Goal: Answer question/provide support: Share knowledge or assist other users

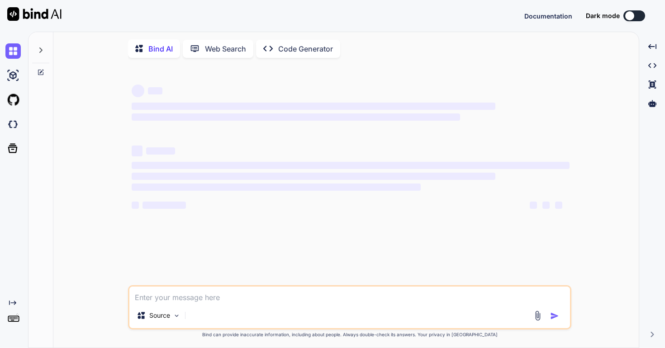
type textarea "x"
click at [276, 301] on textarea at bounding box center [349, 295] width 441 height 16
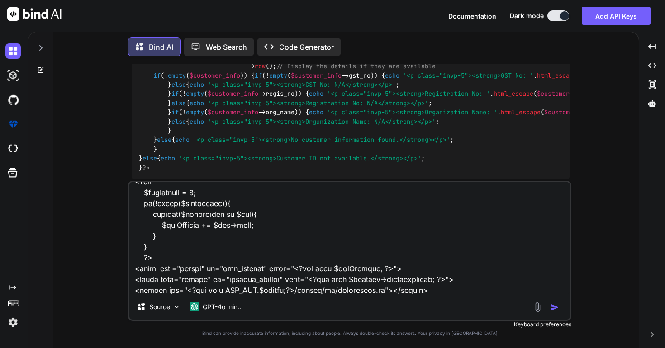
scroll to position [10717, 0]
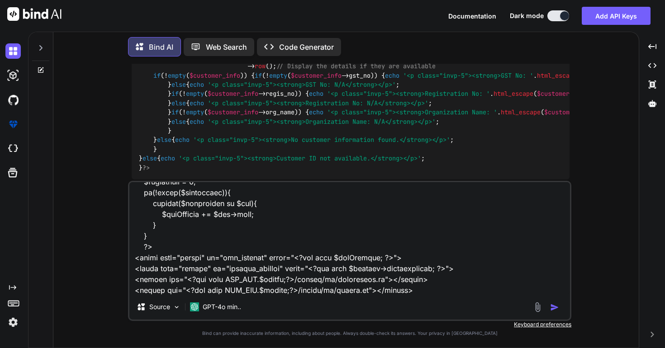
type textarea "<link rel="stylesheet" href="<?php echo MOD_URL.$module;?>/assets/css/custom.cs…"
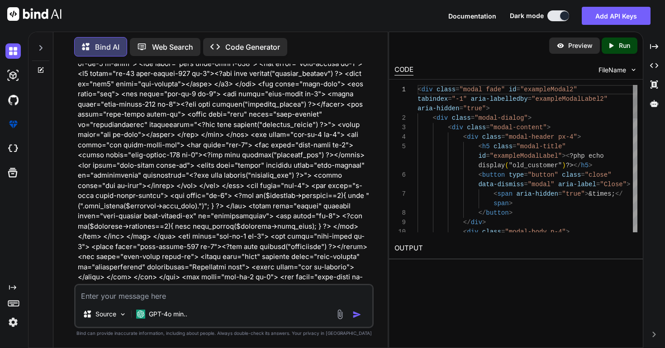
scroll to position [4192, 0]
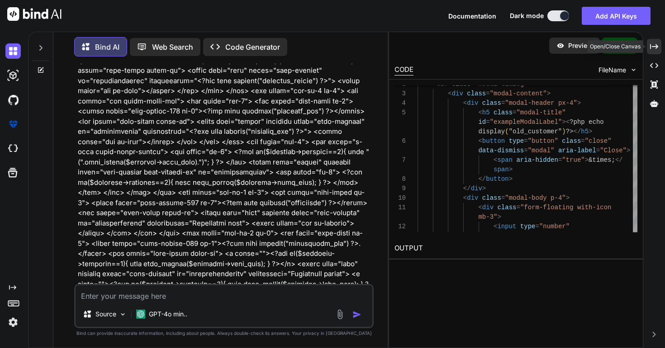
click at [655, 46] on icon at bounding box center [654, 46] width 8 height 5
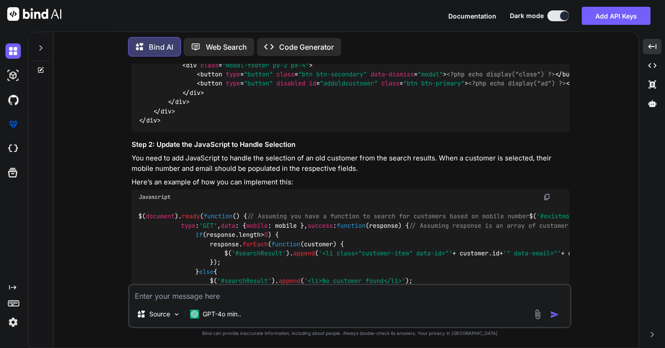
scroll to position [5617, 0]
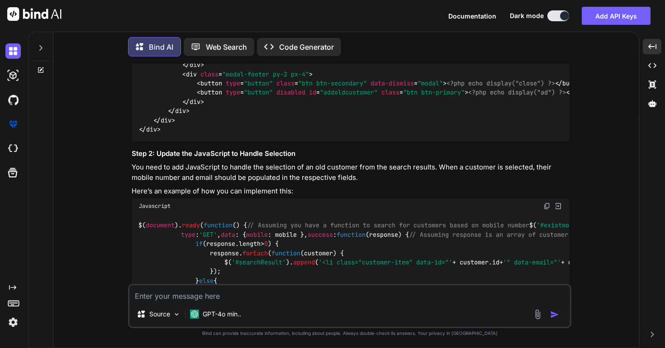
copy span "exampleModal2"
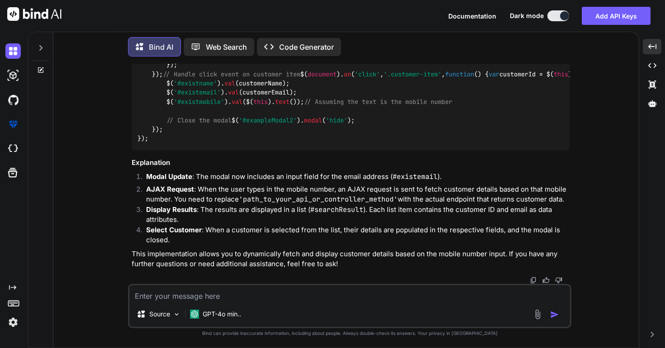
scroll to position [5957, 0]
click at [287, 299] on textarea at bounding box center [349, 293] width 441 height 16
type textarea "now i want to display if i select any use then id display in customer info sect…"
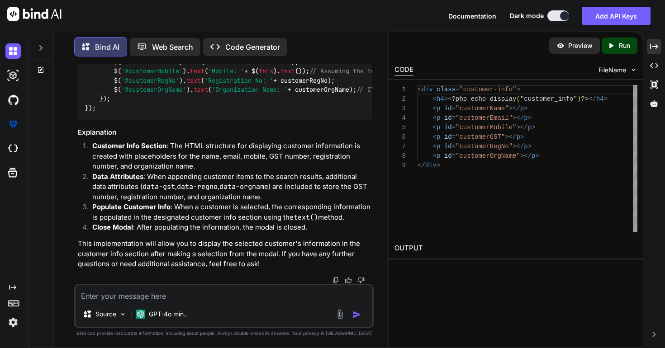
scroll to position [9046, 0]
click at [651, 49] on icon "Created with Pixso." at bounding box center [654, 47] width 8 height 8
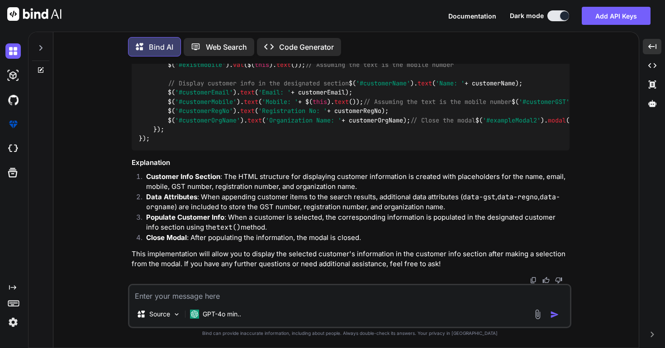
scroll to position [7173, 0]
click at [318, 298] on textarea at bounding box center [349, 293] width 441 height 16
paste textarea "<td> <table class="table table-borderless customerdetail"> <thead> <tr> <th cla…"
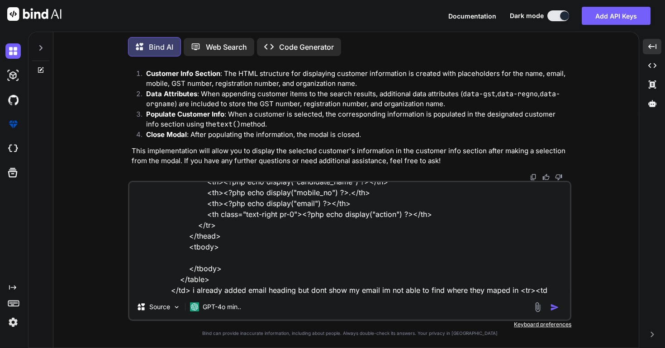
type textarea "no you are doing wrong here is me customer heading <td> <table class="table tab…"
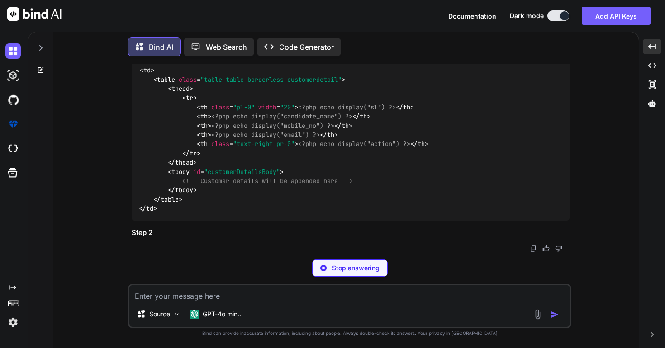
scroll to position [7640, 0]
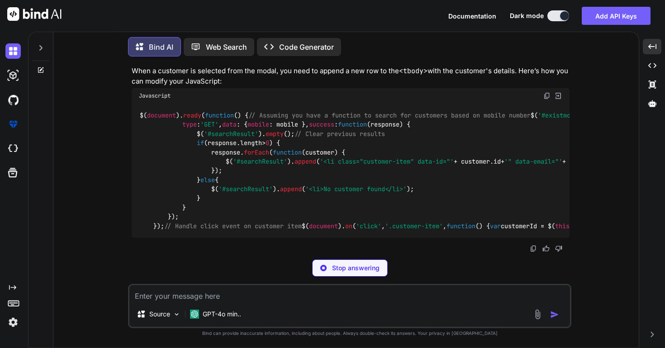
copy span "customerDetailsBody"
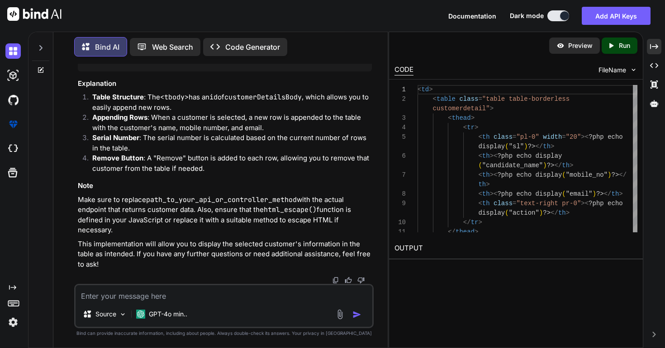
scroll to position [10193, 0]
click at [292, 295] on textarea at bounding box center [224, 293] width 297 height 16
paste textarea "<tbody> <tr><th class="border-0 pl-0"><div class="custom-control custom-radio">…"
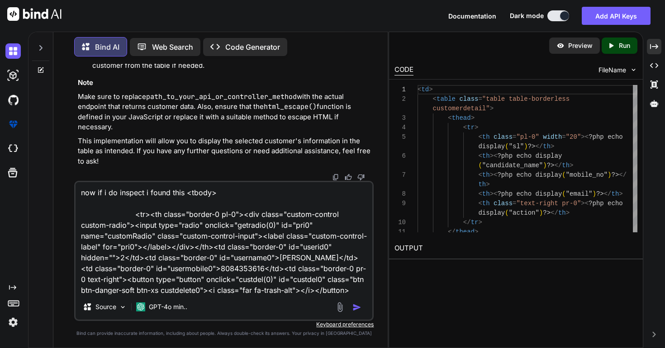
scroll to position [11, 0]
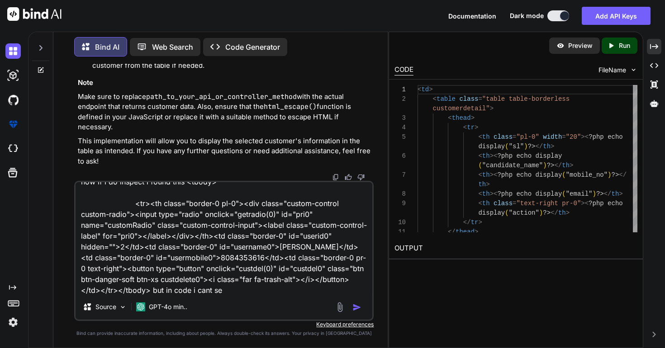
type textarea "now if i do inspect i found this <tbody> <tr><th class="border-0 pl-0"><div cla…"
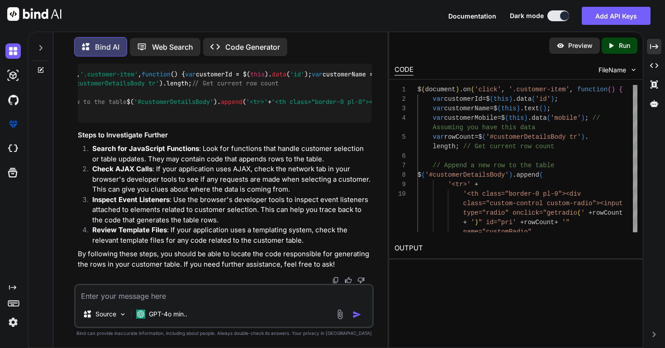
scroll to position [0, 90]
drag, startPoint x: 185, startPoint y: 193, endPoint x: 282, endPoint y: 192, distance: 97.3
click at [282, 106] on span "'<th class="border-0 pl-0"><div class="custom-control custom-radio"><input type…" at bounding box center [464, 102] width 387 height 8
copy span "custom-control custom-radio"
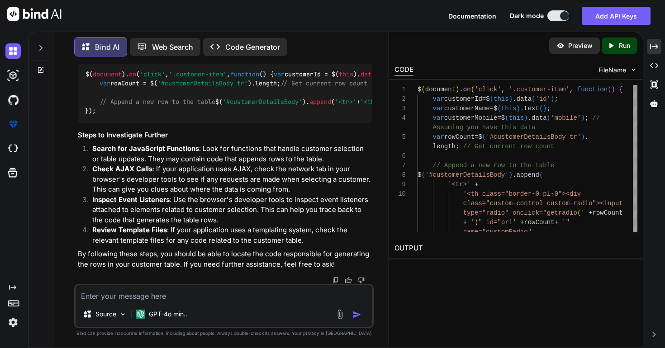
scroll to position [10759, 0]
drag, startPoint x: 85, startPoint y: 209, endPoint x: 233, endPoint y: 210, distance: 147.9
copy code "$( document ). on ( 'click' , '.customer-item'"
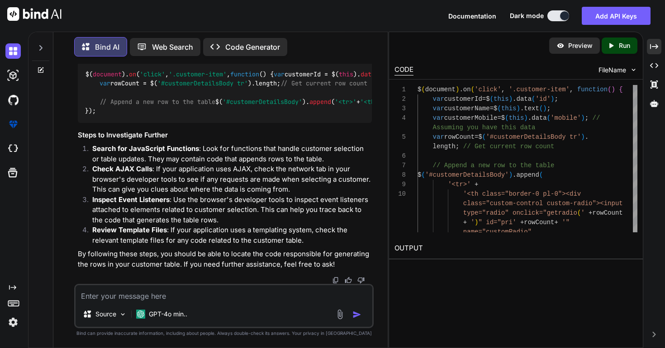
click at [182, 296] on textarea at bounding box center [224, 293] width 297 height 16
type textarea "not able to find which file it is"
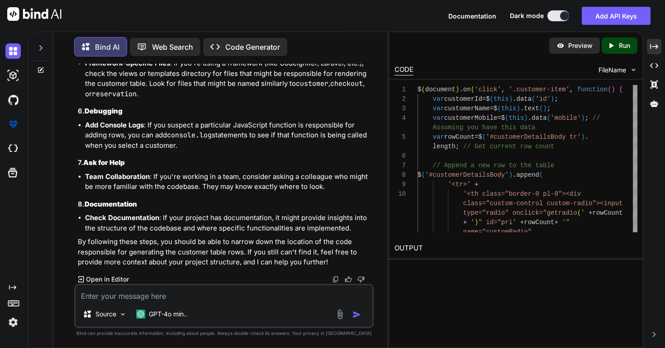
scroll to position [11658, 0]
click at [251, 290] on textarea at bounding box center [224, 293] width 297 height 16
paste textarea "oom_reservation/room_reservation/existcustomer"
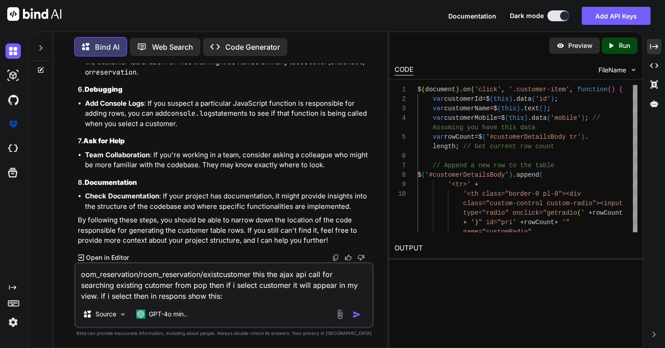
paste textarea "{user: "[DATE] Rock", userid: "1", existuser: "1"} existuser : "1" user : "[DAT…"
type textarea "oom_reservation/room_reservation/existcustomer this the ajax api call for searc…"
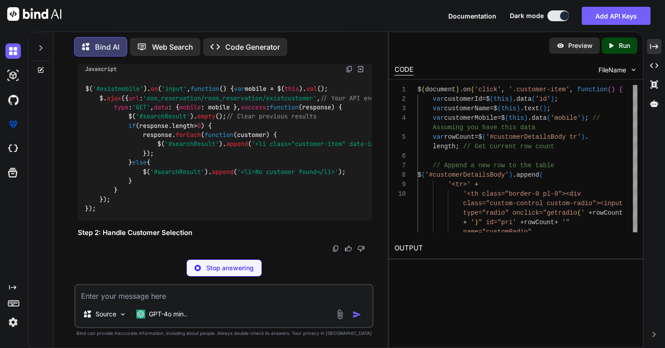
scroll to position [11973, 0]
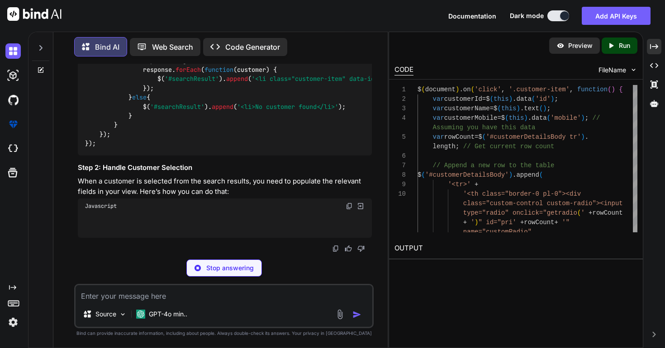
click at [118, 28] on span "'#existmobile'" at bounding box center [118, 23] width 51 height 8
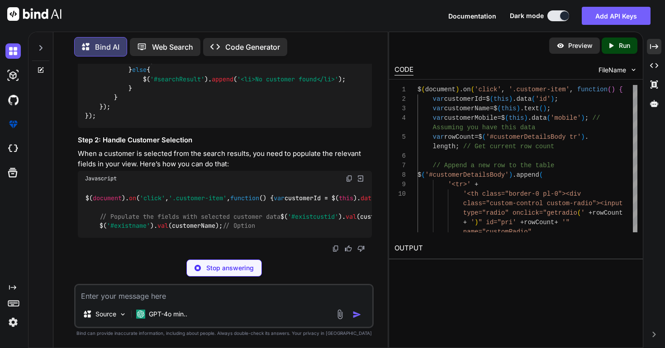
copy span "existmobile"
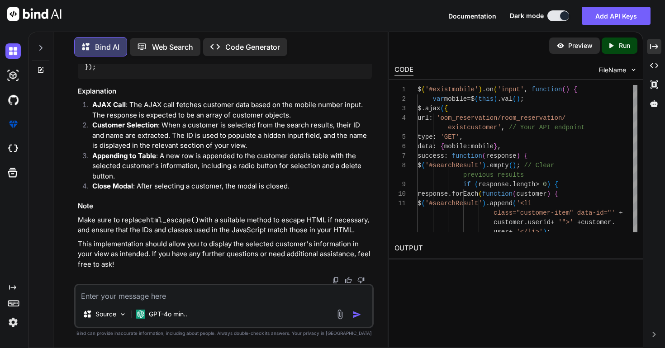
click at [258, 300] on textarea at bounding box center [224, 293] width 297 height 16
paste textarea "function getbsource() { 'use strict'; var booking_type = $("#booking_type").fin…"
type textarea "this is my js function getbsource() { 'use strict'; var booking_type = $("#book…"
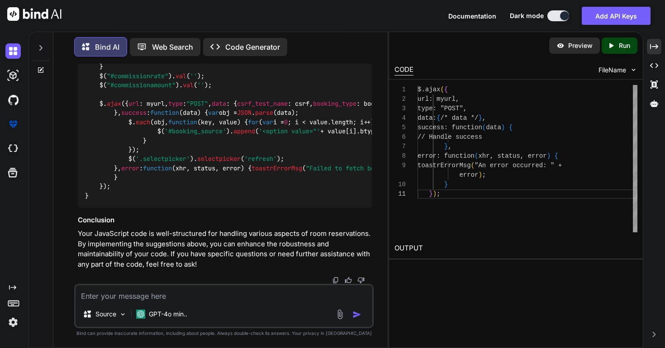
scroll to position [15723, 0]
click at [134, 52] on span "getbsource" at bounding box center [136, 48] width 36 height 8
copy span "getbsource"
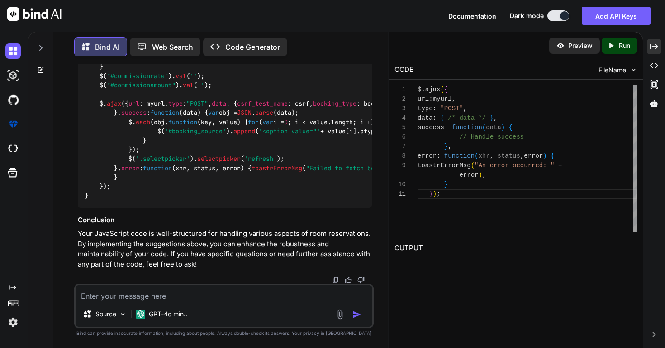
click at [278, 295] on textarea at bounding box center [224, 293] width 297 height 16
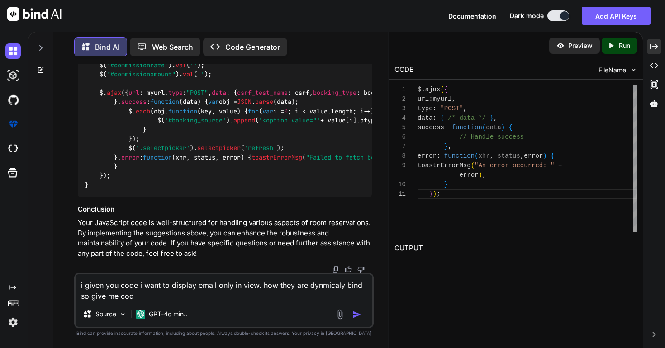
type textarea "i given you code i want to display email only in view. how they are dynmicaly b…"
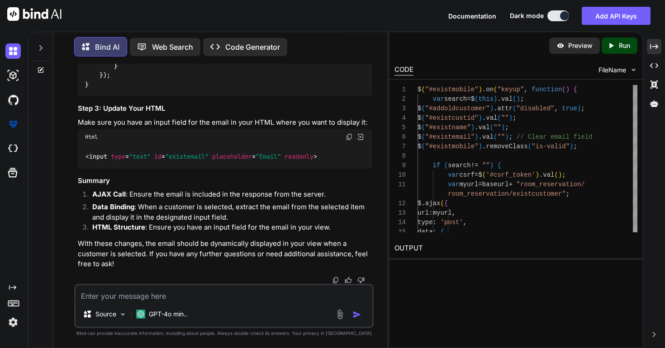
scroll to position [16360, 0]
drag, startPoint x: 84, startPoint y: 125, endPoint x: 162, endPoint y: 128, distance: 78.3
copy code "$( "#existmobile" ). on ("
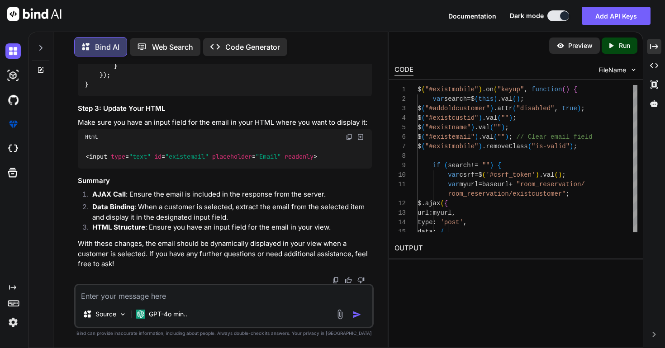
drag, startPoint x: 173, startPoint y: 224, endPoint x: 371, endPoint y: 227, distance: 197.7
copy code "var email = response. user [i]. email ; // Assuming email is part of the respon…"
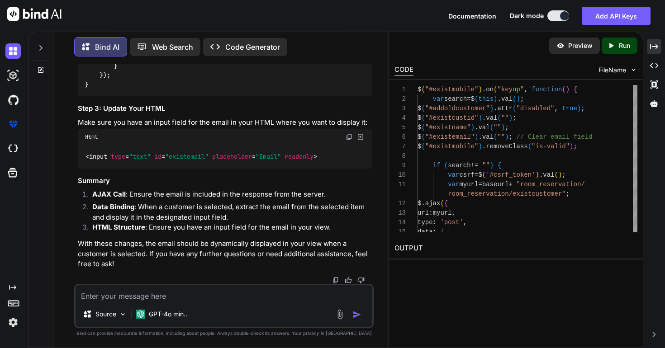
copy code "var email = response. user [i]. email ; // Assuming email is part of the respon…"
click at [296, 285] on div "Source GPT-4o min.." at bounding box center [224, 306] width 300 height 44
click at [287, 298] on textarea at bounding box center [224, 293] width 297 height 16
type textarea "leave it you coukdnt fix it."
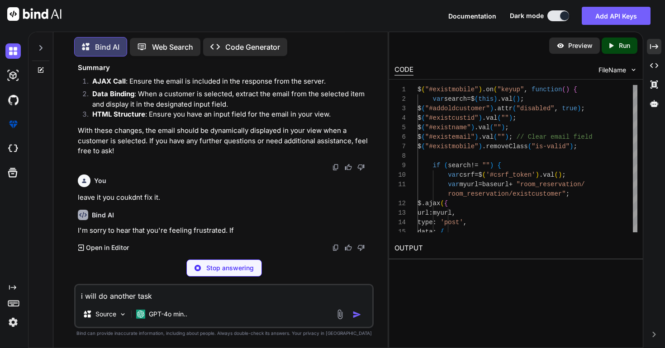
scroll to position [17384, 0]
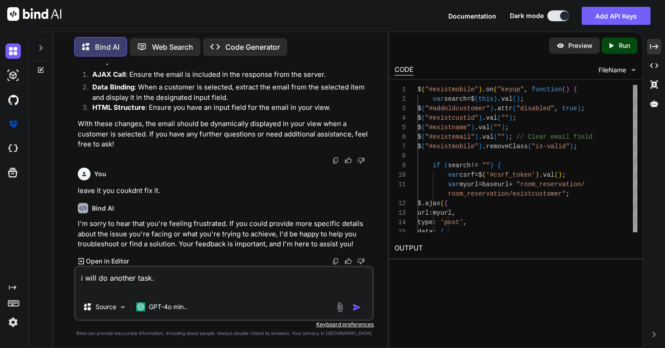
paste textarea "room_reservation/room_reservation/checkindatatable"
paste textarea "Check In List Show 10 entries Search: SL Booking Number Room Type Room No. Name…"
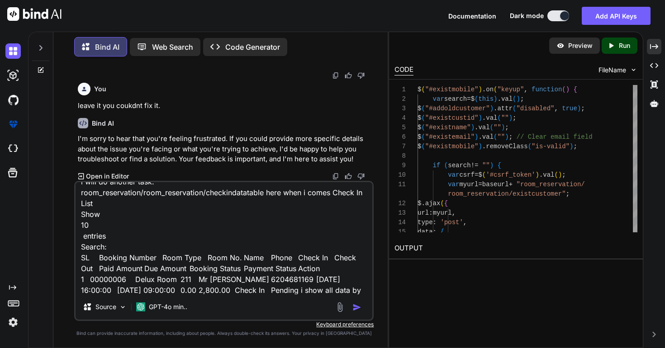
scroll to position [22, 0]
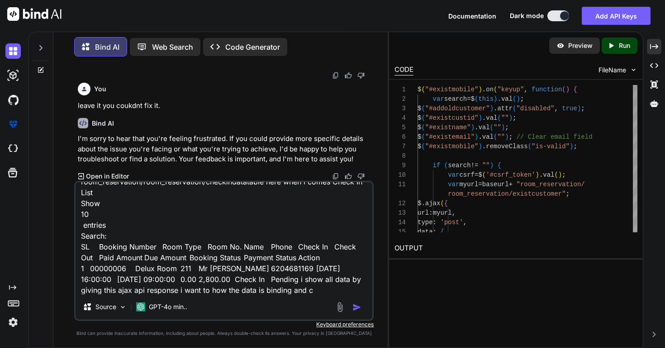
type textarea "i will do another task. room_reservation/room_reservation/checkindatatable here…"
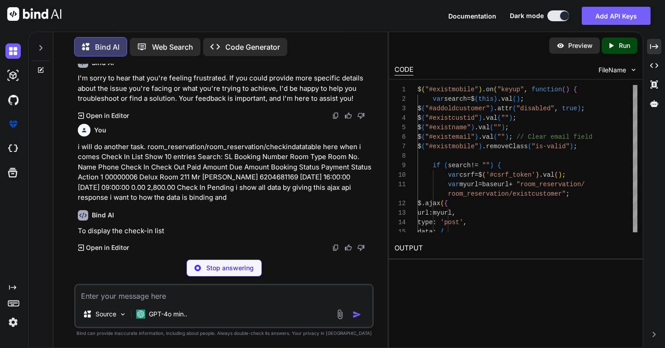
scroll to position [17537, 0]
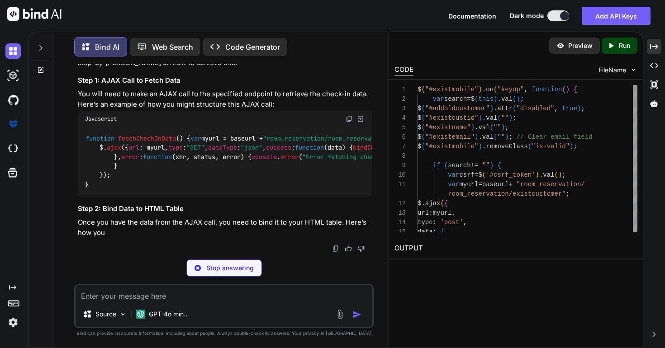
click at [246, 298] on textarea at bounding box center [224, 293] width 297 height 16
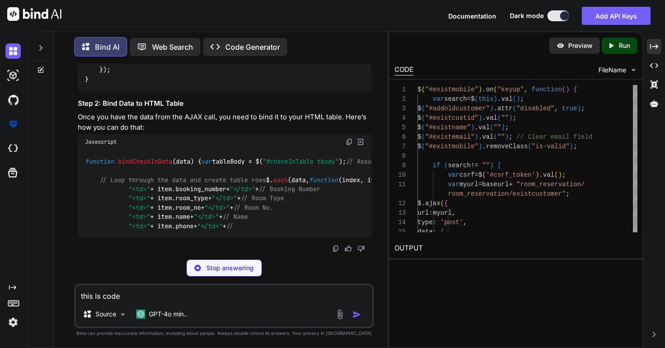
paste textarea "$( document ).ready(function() { 'use strict'; var base = $('#base_url').val();…"
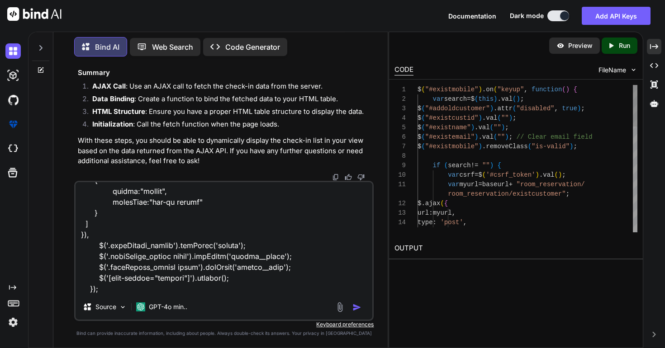
scroll to position [48, 0]
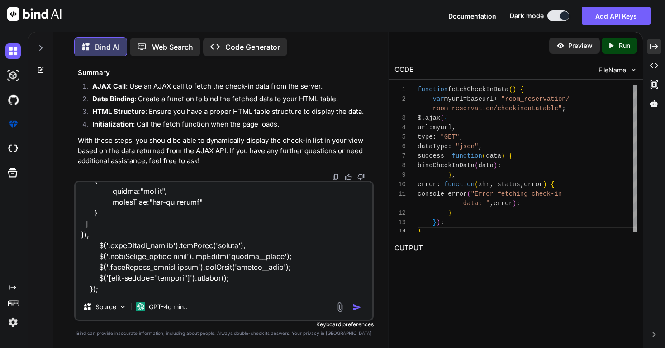
type textarea "this is code $( document ).ready(function() { 'use strict'; var base = $('#base…"
click at [357, 309] on img "button" at bounding box center [356, 307] width 9 height 9
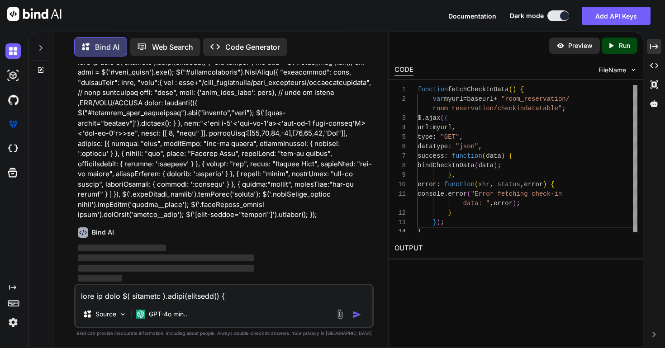
scroll to position [18534, 0]
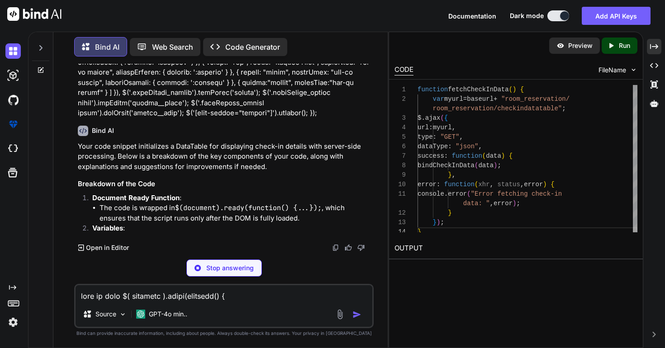
copy span "fetchCheckInData"
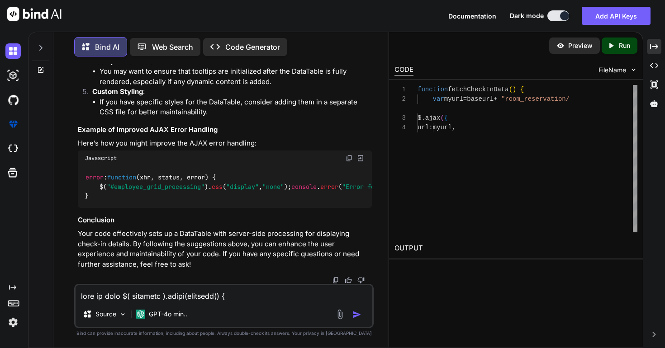
scroll to position [38, 0]
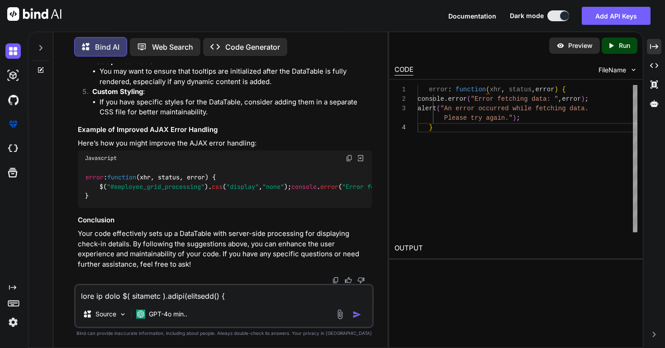
click at [185, 183] on span ""#employee_grid_processing"" at bounding box center [156, 187] width 98 height 8
click at [171, 298] on textarea at bounding box center [224, 293] width 297 height 16
type textarea "how t body bind here?"
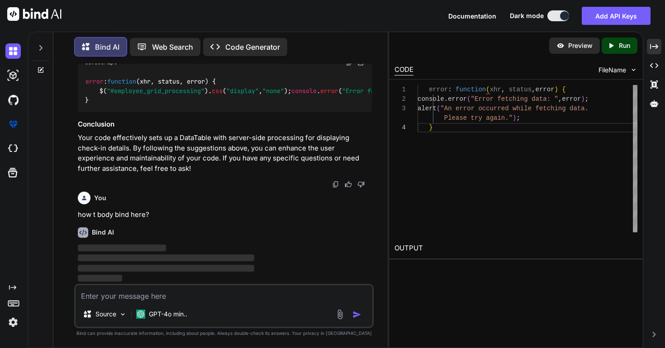
scroll to position [19607, 0]
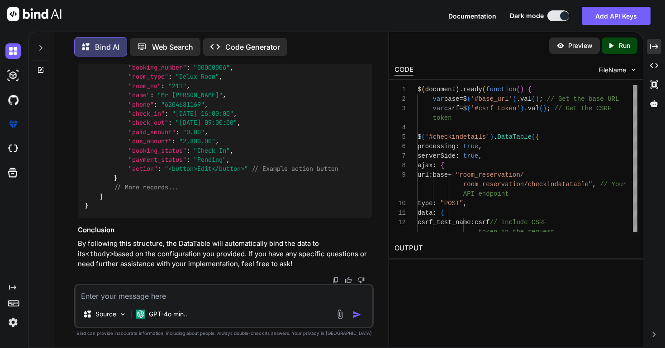
click at [254, 306] on div "Source GPT-4o min.." at bounding box center [224, 316] width 297 height 22
click at [242, 300] on textarea at bounding box center [224, 293] width 297 height 16
type textarea "leace it you did fix"
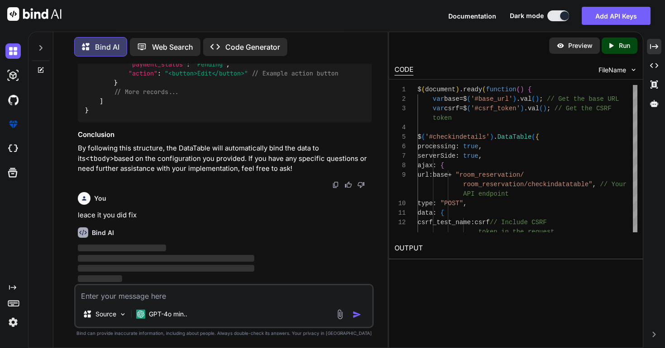
scroll to position [20624, 0]
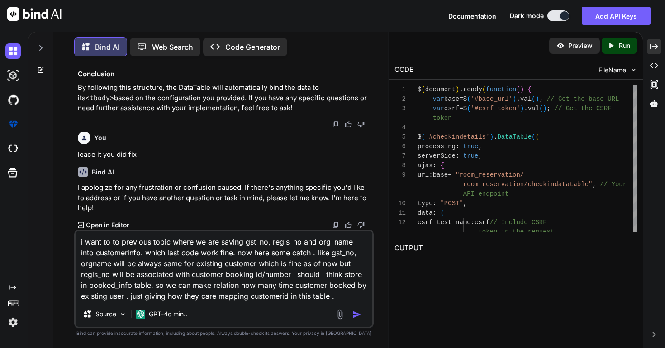
paste textarea "localhost/bzopms_v25/booked_info/ [URL] Showing rows 0 - 10 (11 total, Query to…"
type textarea "i want to to previous topic where we are saving gst_no, regis_no and org_name i…"
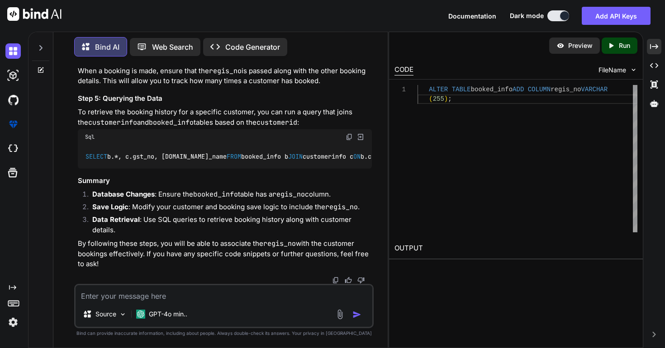
scroll to position [21210, 0]
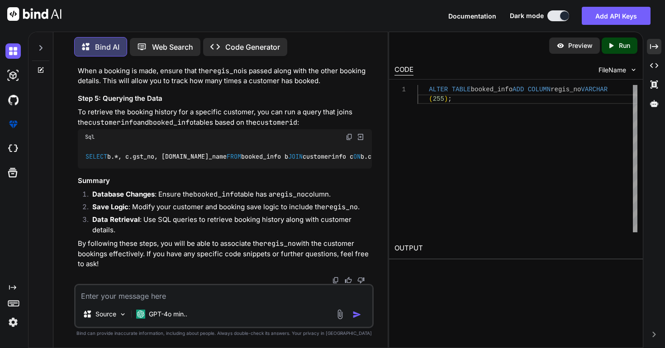
click at [238, 303] on div "Source GPT-4o min.." at bounding box center [224, 306] width 300 height 44
click at [161, 299] on textarea at bounding box center [224, 293] width 297 height 16
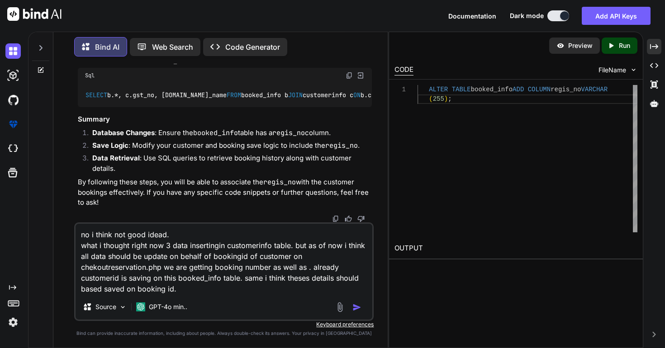
type textarea "no i think not good idead. what i thought right now 3 data insertingin customer…"
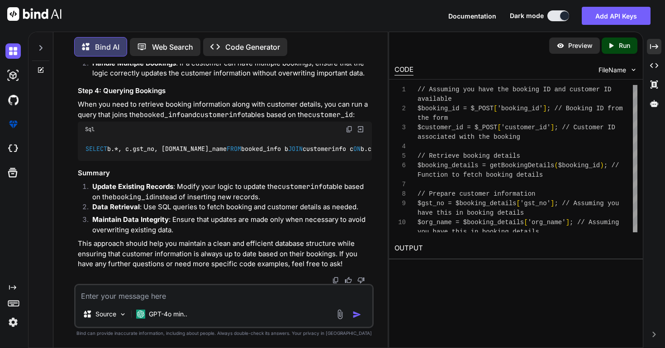
scroll to position [22282, 0]
click at [264, 292] on textarea at bounding box center [224, 293] width 297 height 16
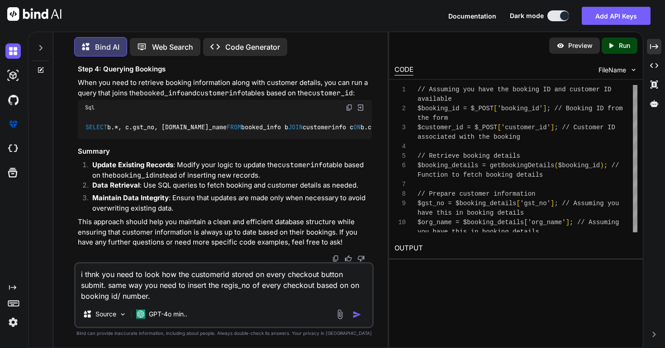
paste textarea "public function submitcheckout($bookedid){ $this->permission->method('room_rese…"
type textarea "i thnk you need to look how the customerid stored on every checkout button subm…"
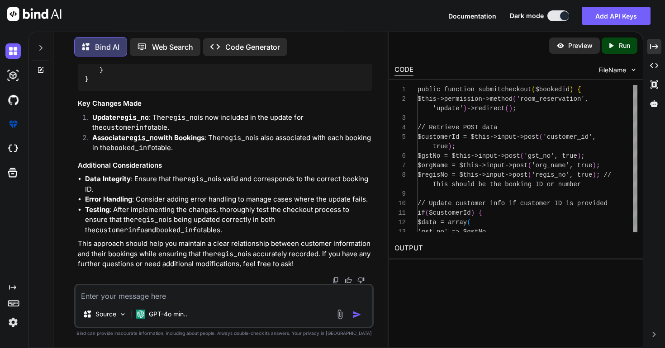
scroll to position [24798, 0]
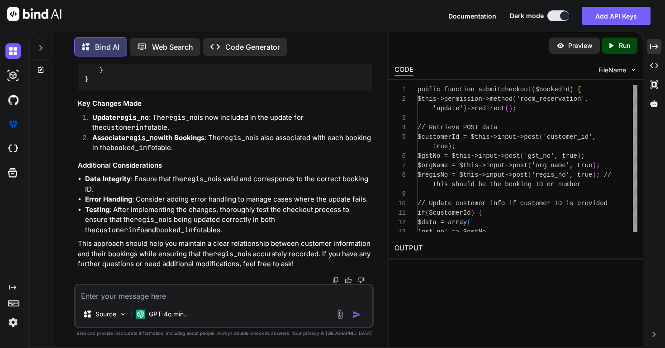
scroll to position [25179, 0]
click at [194, 10] on span "$bookedid" at bounding box center [177, 5] width 33 height 8
click at [112, 10] on span "$bid" at bounding box center [107, 5] width 14 height 8
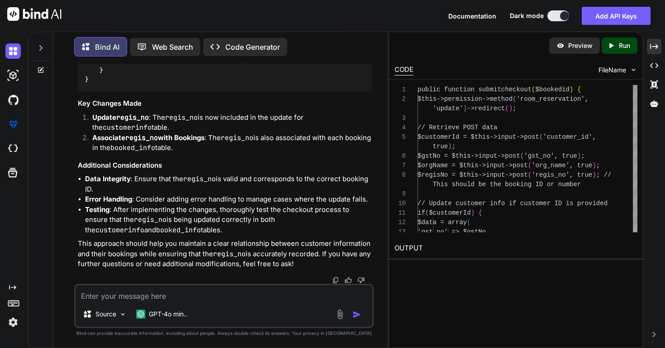
click at [239, 91] on div "public function submitcheckout ( $bookedid ) { $this ->permission-> method ( 'r…" at bounding box center [225, 10] width 294 height 162
click at [332, 47] on span "$checkoutdata" at bounding box center [312, 42] width 47 height 8
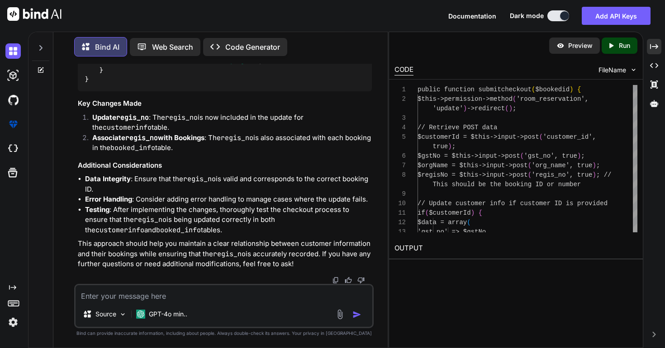
click at [230, 295] on textarea at bounding box center [224, 293] width 297 height 16
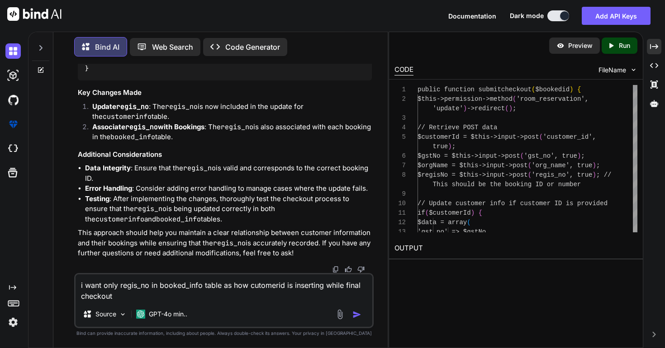
type textarea "i want only regis_no in booked_info table as how cutomerid is inserting while f…"
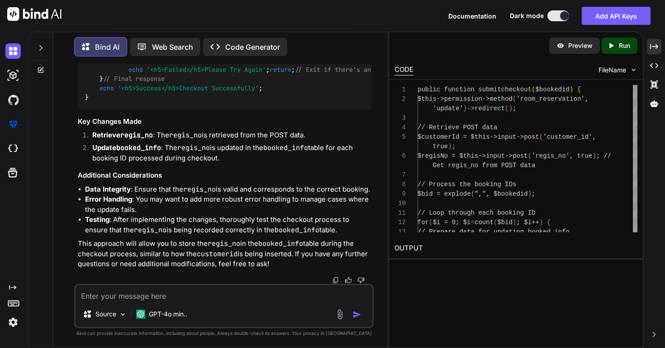
scroll to position [25807, 0]
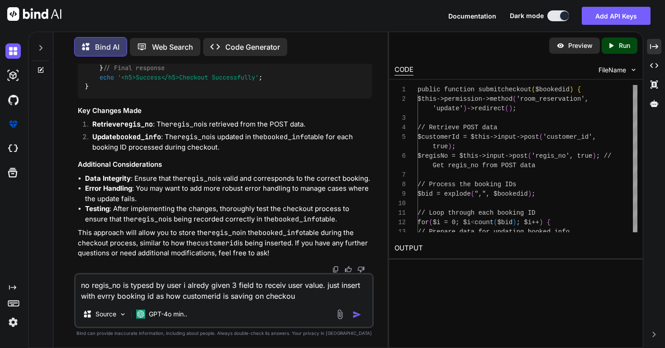
type textarea "no regis_no is typesd by user i alredy given 3 field to receiv user value. just…"
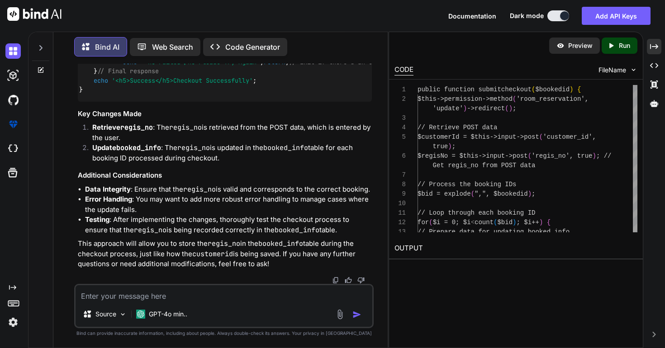
scroll to position [26571, 0]
click at [229, 295] on textarea at bounding box center [224, 293] width 297 height 16
paste textarea "<tr> <th class="pl-0"><?php echo ("Extra Details") ?></th> <td > <input type="h…"
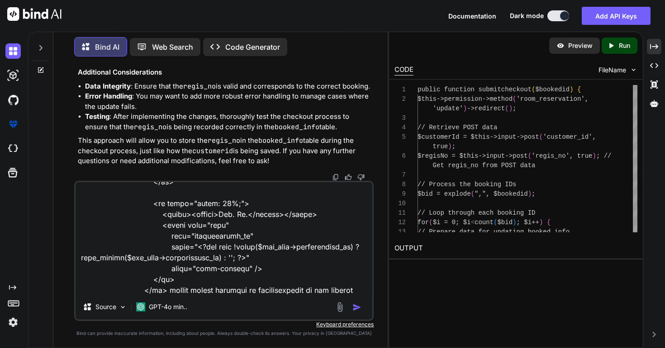
scroll to position [261, 0]
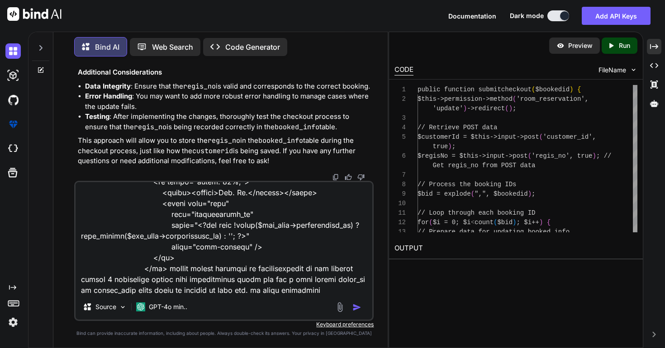
type textarea "check how we are taking input of user regis_no <tr> <th class="pl-0"><?php echo…"
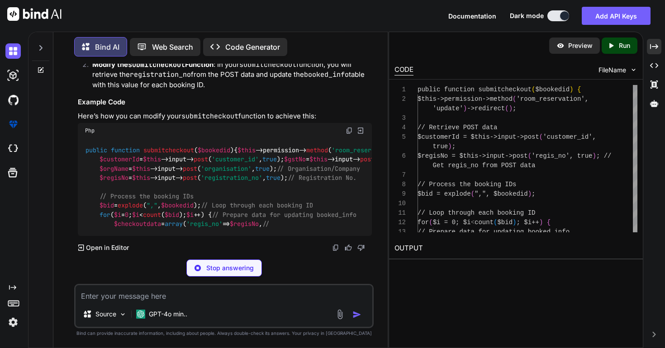
scroll to position [27408, 0]
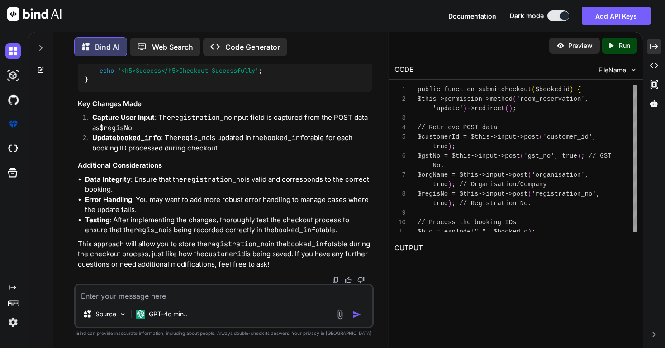
scroll to position [27387, 0]
drag, startPoint x: 101, startPoint y: 224, endPoint x: 218, endPoint y: 224, distance: 116.7
click at [218, 92] on div "public function submitcheckout ( $bookedid ) { $this ->permission-> method ( 'r…" at bounding box center [225, 5] width 294 height 171
copy code "$bid = explode ( "," , $bookedid );"
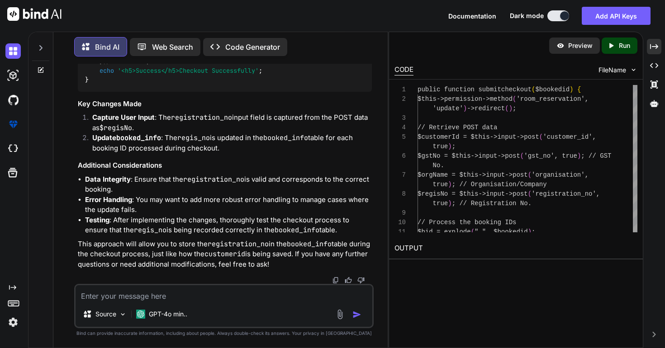
drag, startPoint x: 122, startPoint y: 221, endPoint x: 100, endPoint y: 154, distance: 70.5
click at [100, 92] on div "public function submitcheckout ( $bookedid ) { $this ->permission-> method ( 'r…" at bounding box center [225, 5] width 294 height 171
copy code "// Loop through each booking ID for ( $i = 0 ; $i < count ( $bid ); $i ++) { //…"
click at [222, 38] on span ""bookedid"" at bounding box center [220, 34] width 36 height 8
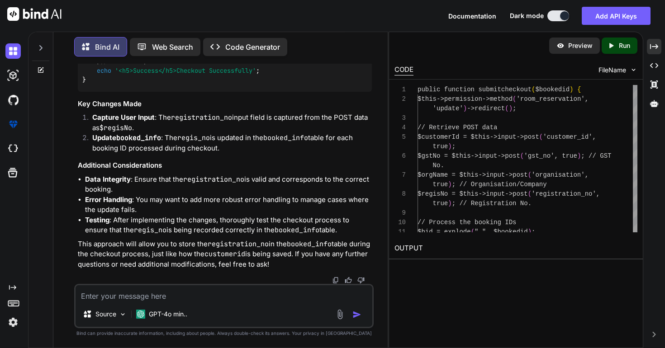
click at [159, 19] on span "'bookingstatus'" at bounding box center [153, 15] width 54 height 8
copy span "bookingstatus"
click at [268, 92] on div "public function submitcheckout ( $bookedid ) { $this ->permission-> method ( 'r…" at bounding box center [225, 5] width 294 height 171
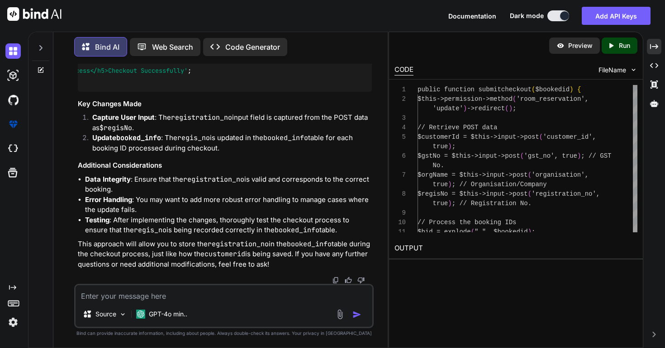
drag, startPoint x: 110, startPoint y: 160, endPoint x: 379, endPoint y: 178, distance: 269.8
click at [379, 178] on div "You fetch from customerinfo table directly and display in view Bind AI To fetch…" at bounding box center [224, 206] width 327 height 284
copy code "// Update the booked_info table with the regis_no $result = $this ->db-> where …"
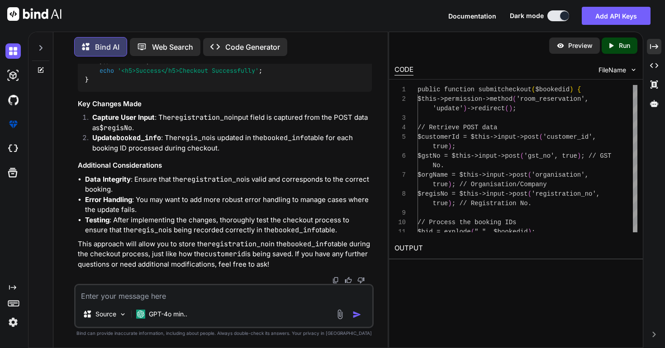
drag, startPoint x: 121, startPoint y: 237, endPoint x: 114, endPoint y: 188, distance: 49.3
click at [114, 92] on div "public function submitcheckout ( $bookedid ) { $this ->permission-> method ( 'r…" at bounding box center [225, 5] width 294 height 171
copy code "// Check if the update was successful if (! $result ) { // Handle the error if …"
click at [186, 92] on div "public function submitcheckout ( $bookedid ) { $this ->permission-> method ( 'r…" at bounding box center [225, 5] width 294 height 171
click at [244, 89] on div "public function submitcheckout ( $bookedid ) { $this ->permission-> method ( 'r…" at bounding box center [225, 5] width 294 height 171
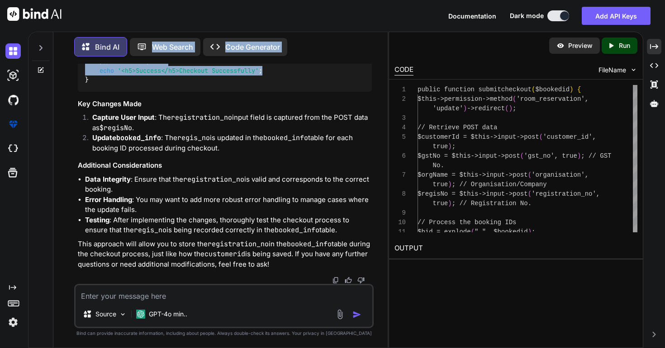
scroll to position [27446, 0]
drag, startPoint x: 270, startPoint y: 268, endPoint x: 100, endPoint y: 189, distance: 187.4
click at [100, 92] on div "public function submitcheckout ( $bookedid ) { $this ->permission-> method ( 'r…" at bounding box center [225, 5] width 294 height 171
copy code "// Loop through each booking ID for ( $i = 0 ; $i < count ( $bid ); $i ++) { //…"
click at [180, 299] on textarea at bounding box center [224, 293] width 297 height 16
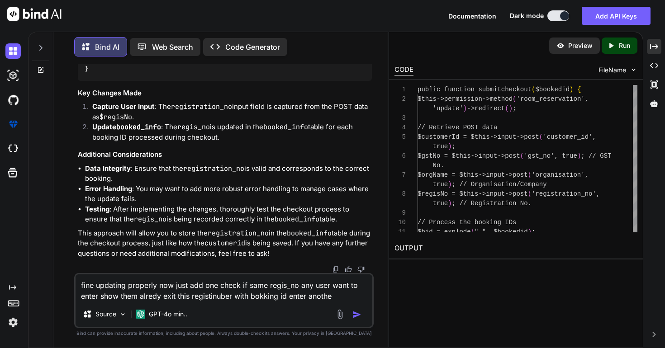
type textarea "fine updating properly now just add one check if same regis_no any user want to…"
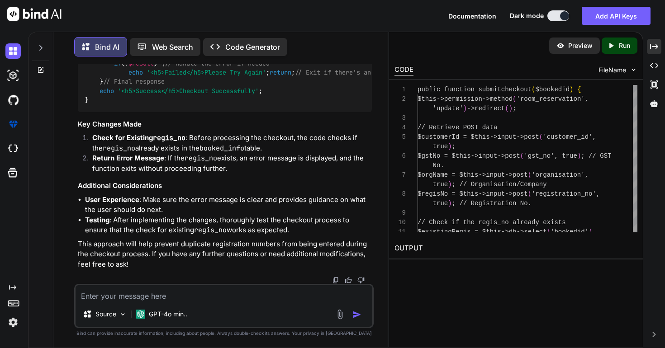
scroll to position [28439, 0]
click at [234, 299] on textarea at bounding box center [224, 293] width 297 height 16
type textarea "s"
type textarea "coment code where you made for just existing no vlaidtadion"
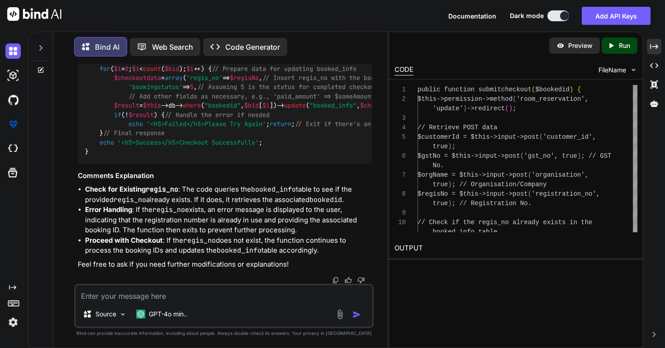
scroll to position [28994, 0]
click at [653, 44] on icon "Created with Pixso." at bounding box center [654, 47] width 8 height 8
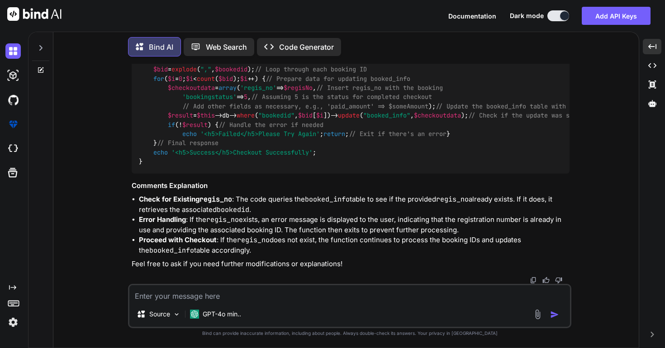
scroll to position [24113, 0]
drag, startPoint x: 155, startPoint y: 136, endPoint x: 480, endPoint y: 248, distance: 344.2
click at [480, 174] on div "public function submitcheckout ( $bookedid ) { $this ->permission-> method ( 'r…" at bounding box center [351, 60] width 438 height 227
copy code "// Check if the regis_no already exists in the booked_info table $existingRegis…"
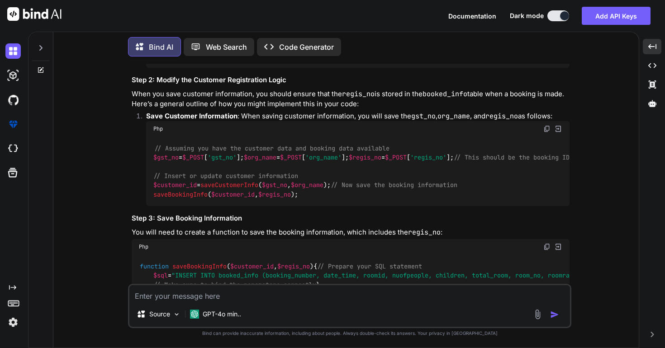
scroll to position [17588, 0]
